Goal: Find specific page/section: Find specific page/section

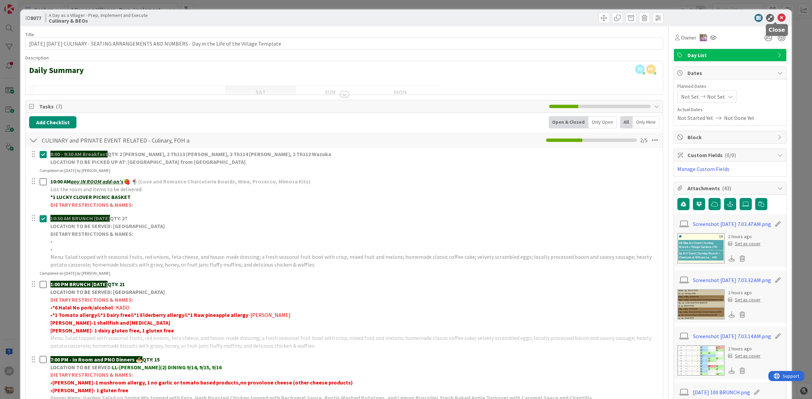
click at [778, 19] on icon at bounding box center [781, 18] width 8 height 8
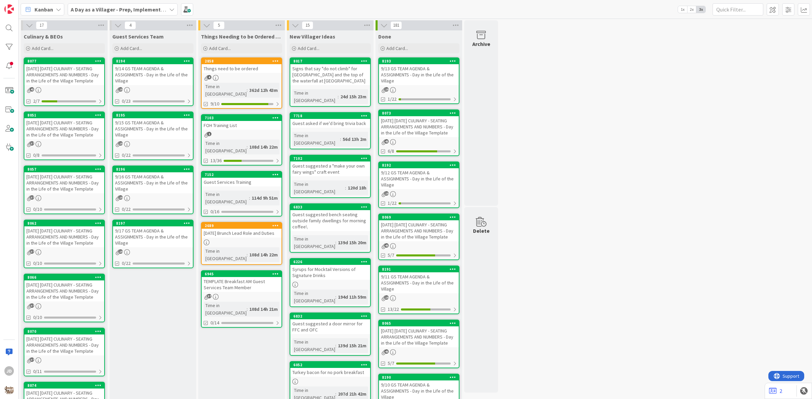
click at [72, 125] on div "[DATE] [DATE] CULINARY - SEATING ARRANGEMENTS AND NUMBERS - Day in the Life of …" at bounding box center [64, 128] width 80 height 21
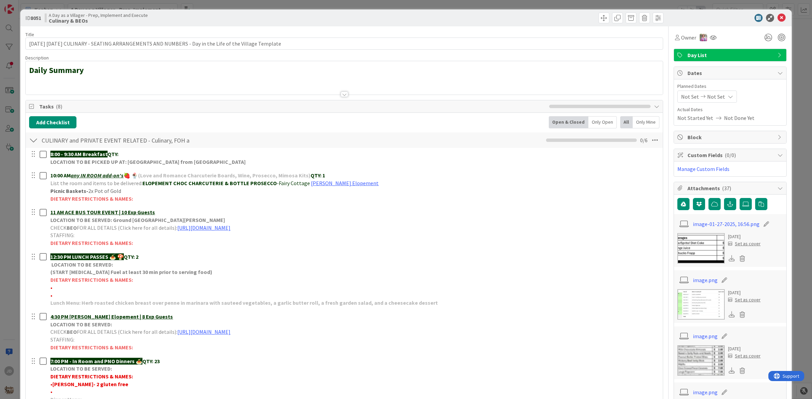
click at [779, 14] on div at bounding box center [727, 18] width 120 height 8
click at [777, 18] on icon at bounding box center [781, 18] width 8 height 8
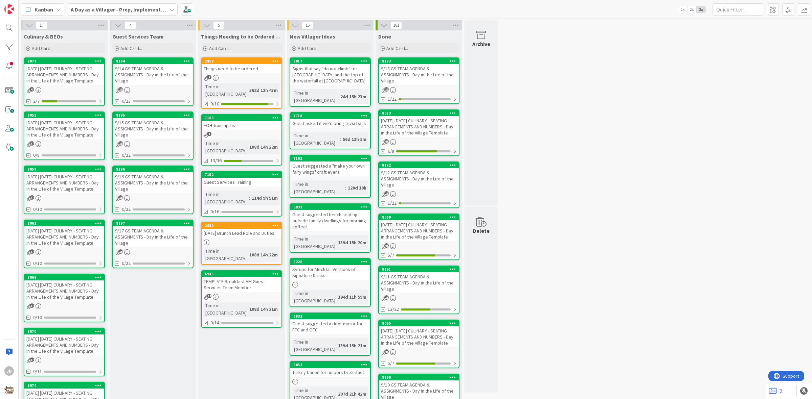
click at [52, 71] on div "[DATE] [DATE] CULINARY - SEATING ARRANGEMENTS AND NUMBERS - Day in the Life of …" at bounding box center [64, 74] width 80 height 21
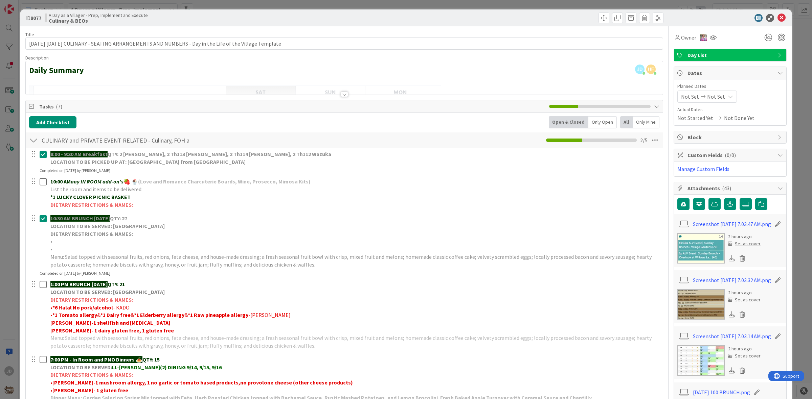
click at [298, 166] on p "LOCATION TO BE PICKED UP AT: [GEOGRAPHIC_DATA] from [GEOGRAPHIC_DATA]" at bounding box center [354, 162] width 608 height 8
click at [312, 164] on p "LOCATION TO BE PICKED UP AT: [GEOGRAPHIC_DATA] from [GEOGRAPHIC_DATA]" at bounding box center [354, 162] width 608 height 8
click at [294, 168] on div "8:00 - 9:30 AM Breakfast QTY: 2 [PERSON_NAME], 2 Th113 [PERSON_NAME], 2 Th114 […" at bounding box center [354, 158] width 613 height 19
click at [296, 167] on div "8:00 - 9:30 AM Breakfast QTY: 2 [PERSON_NAME], 2 Th113 [PERSON_NAME], 2 Th114 […" at bounding box center [354, 158] width 613 height 19
click at [295, 166] on p "LOCATION TO BE PICKED UP AT: [GEOGRAPHIC_DATA] from [GEOGRAPHIC_DATA]" at bounding box center [354, 162] width 608 height 8
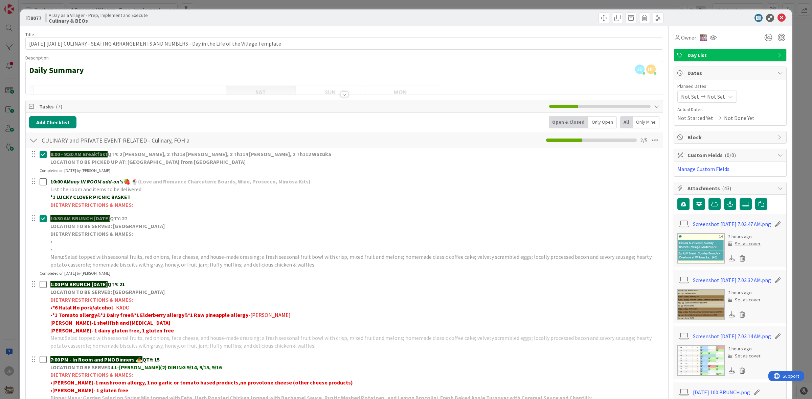
click at [298, 169] on div "8:00 - 9:30 AM Breakfast QTY: 2 [PERSON_NAME], 2 Th113 [PERSON_NAME], 2 Th114 […" at bounding box center [344, 161] width 636 height 25
click at [777, 19] on icon at bounding box center [781, 18] width 8 height 8
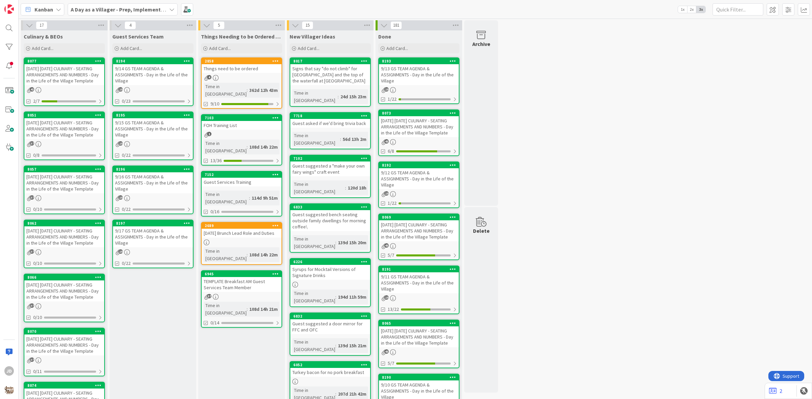
click at [44, 80] on div "[DATE] [DATE] CULINARY - SEATING ARRANGEMENTS AND NUMBERS - Day in the Life of …" at bounding box center [64, 74] width 80 height 21
